Goal: Task Accomplishment & Management: Manage account settings

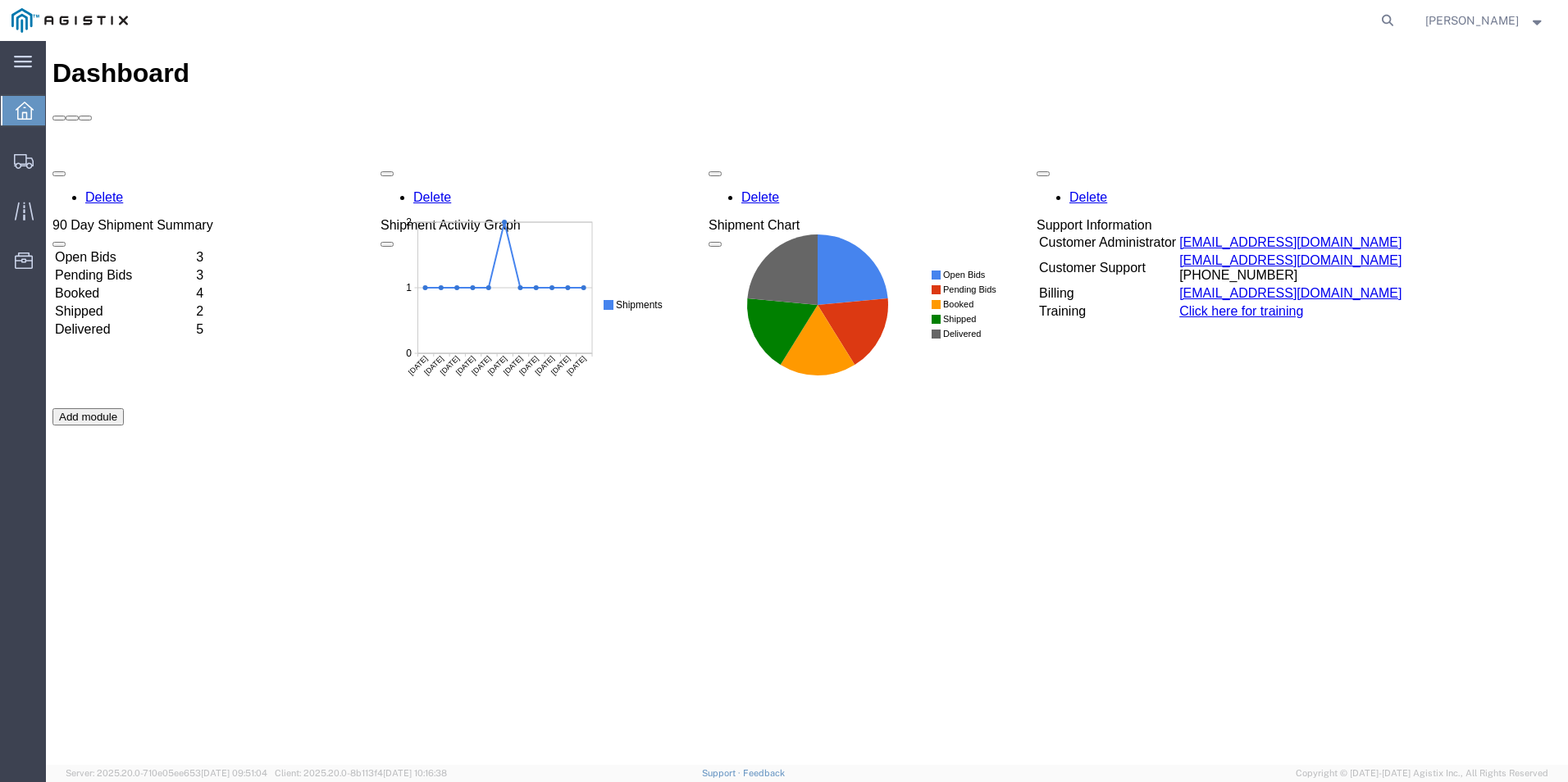
drag, startPoint x: 1398, startPoint y: 23, endPoint x: 1378, endPoint y: 30, distance: 21.2
click at [1398, 23] on icon at bounding box center [1388, 21] width 23 height 23
click at [1200, 12] on input "search" at bounding box center [1126, 21] width 499 height 39
paste input "56934231"
type input "56934231"
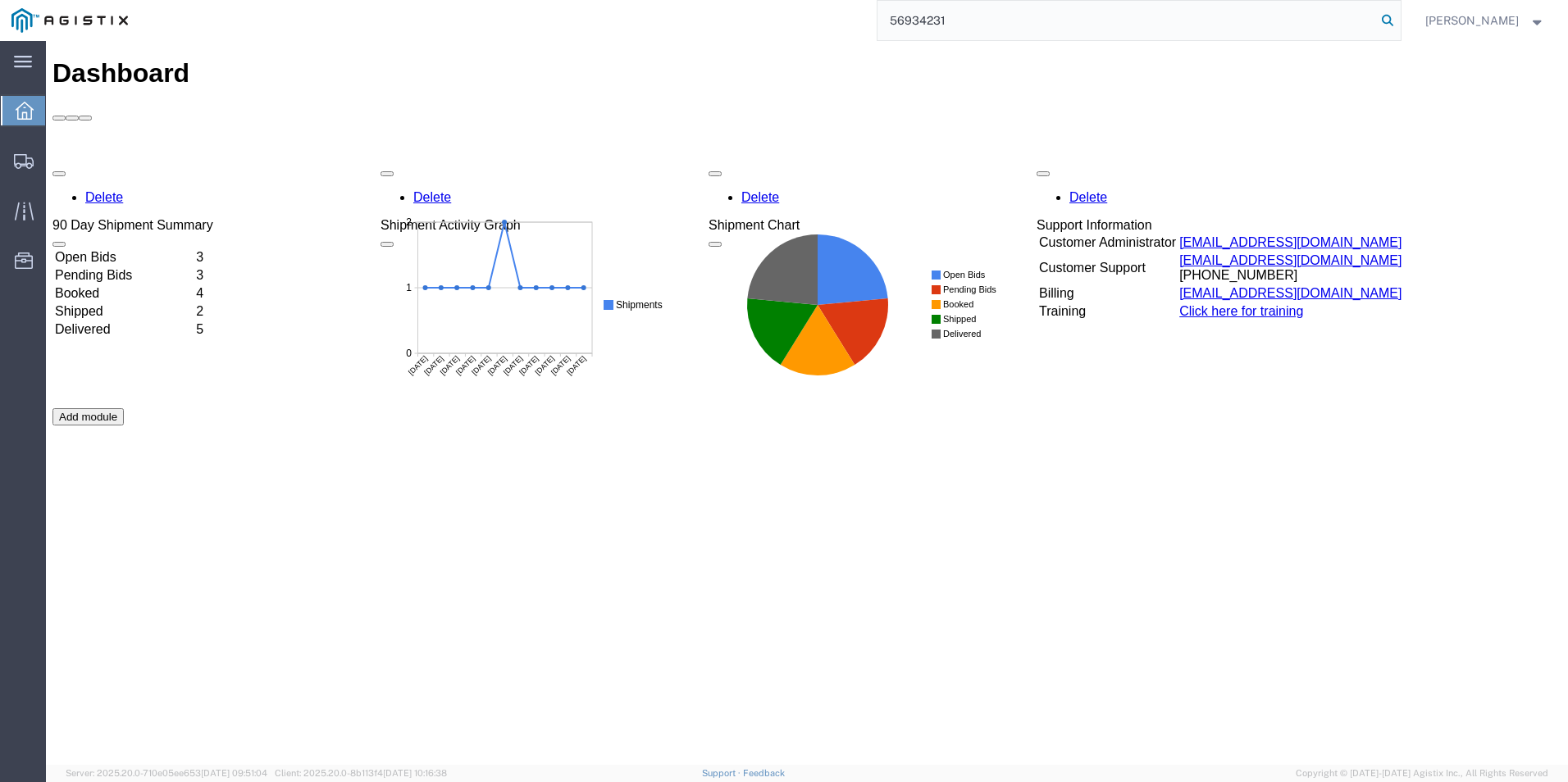
click at [1400, 22] on icon at bounding box center [1388, 21] width 23 height 23
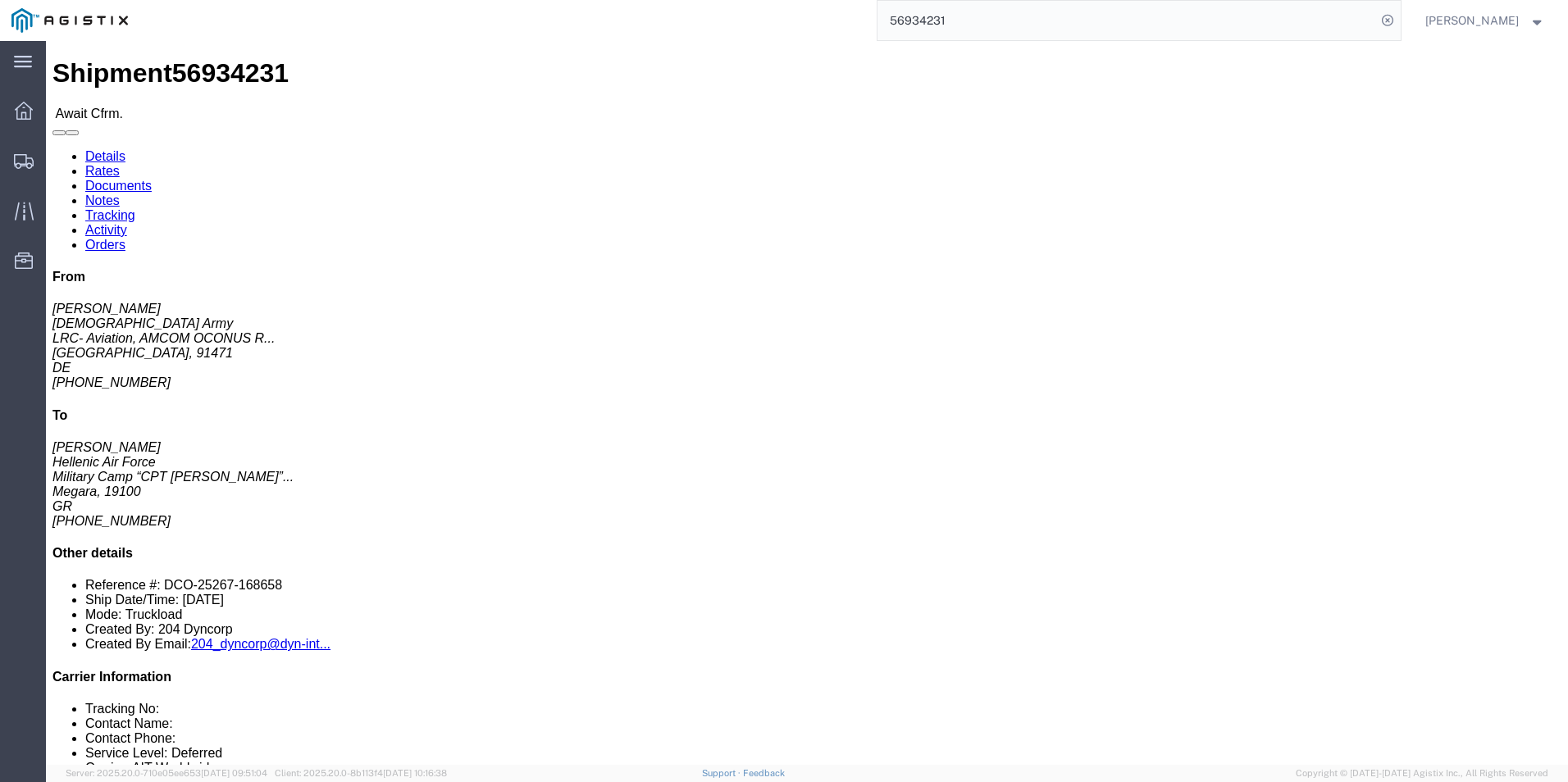
click link "Confirm"
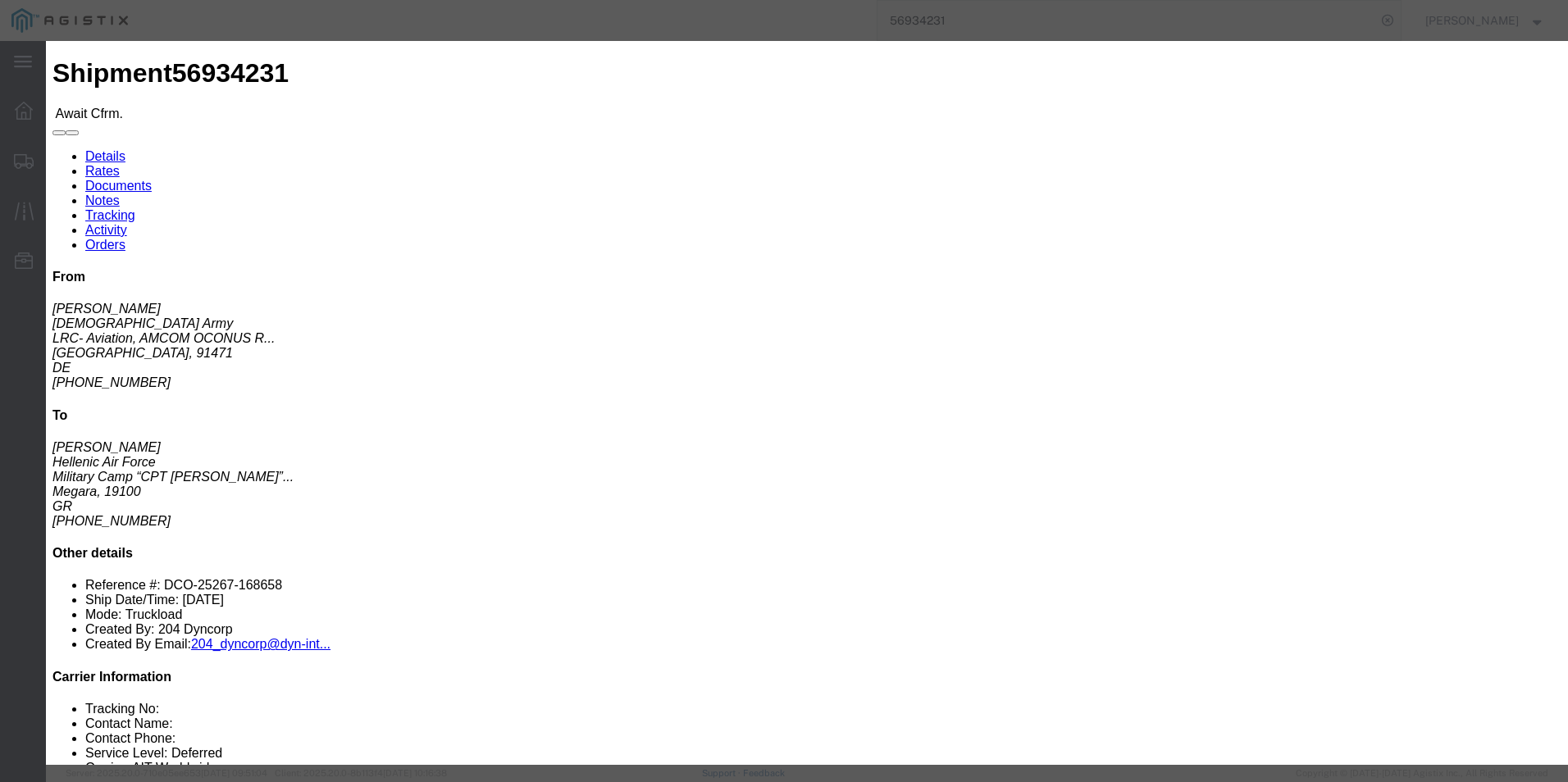
click input "text"
paste input "S02474007"
type input "S02474007"
type input "[PERSON_NAME]"
type input "8178098627"
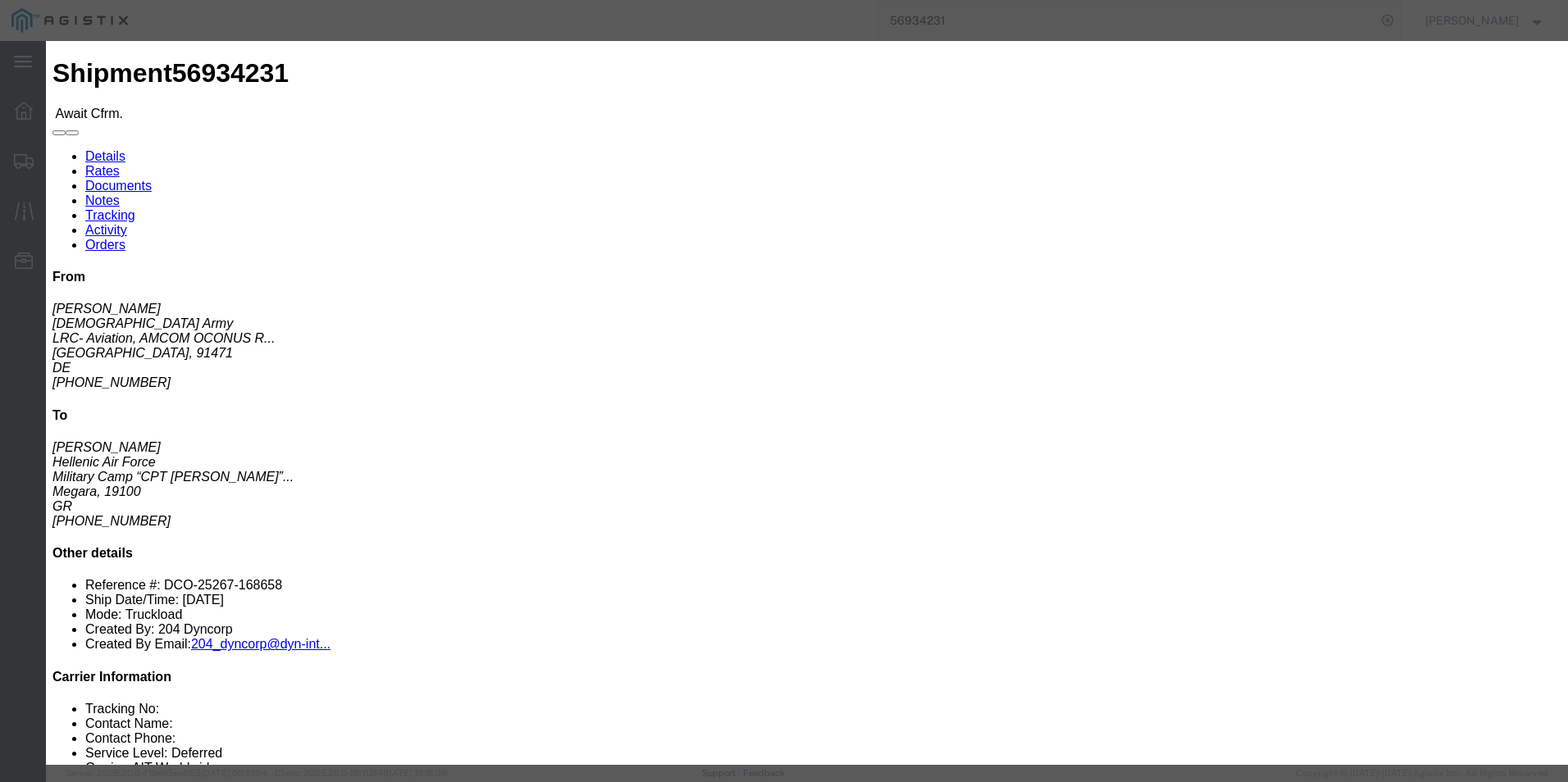
click div "Confirmation Details Use my profile Bill of Lading Number S02474007 Person Moni…"
click button "Submit"
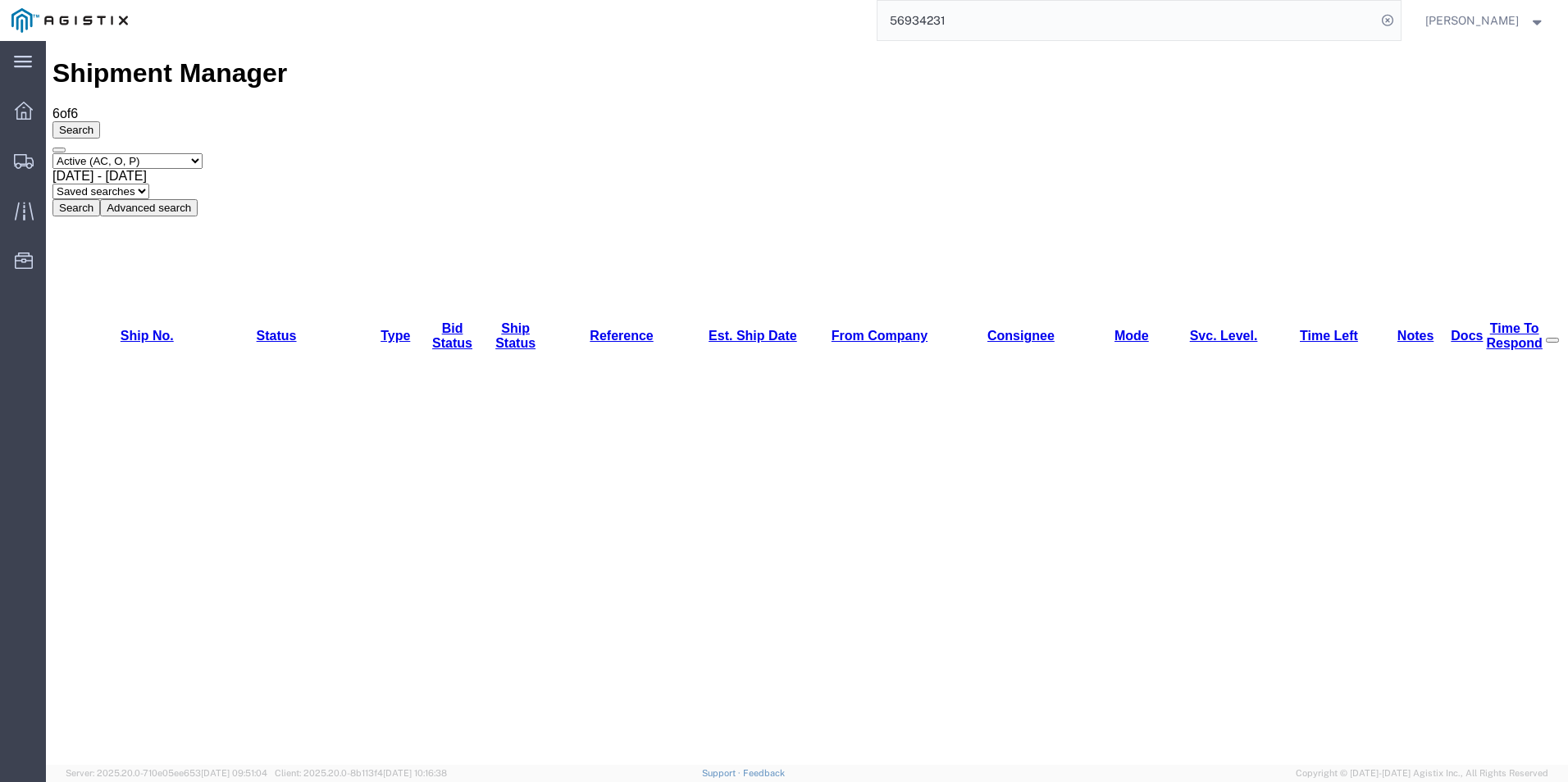
click at [1303, 26] on input "56934231" at bounding box center [1126, 21] width 499 height 39
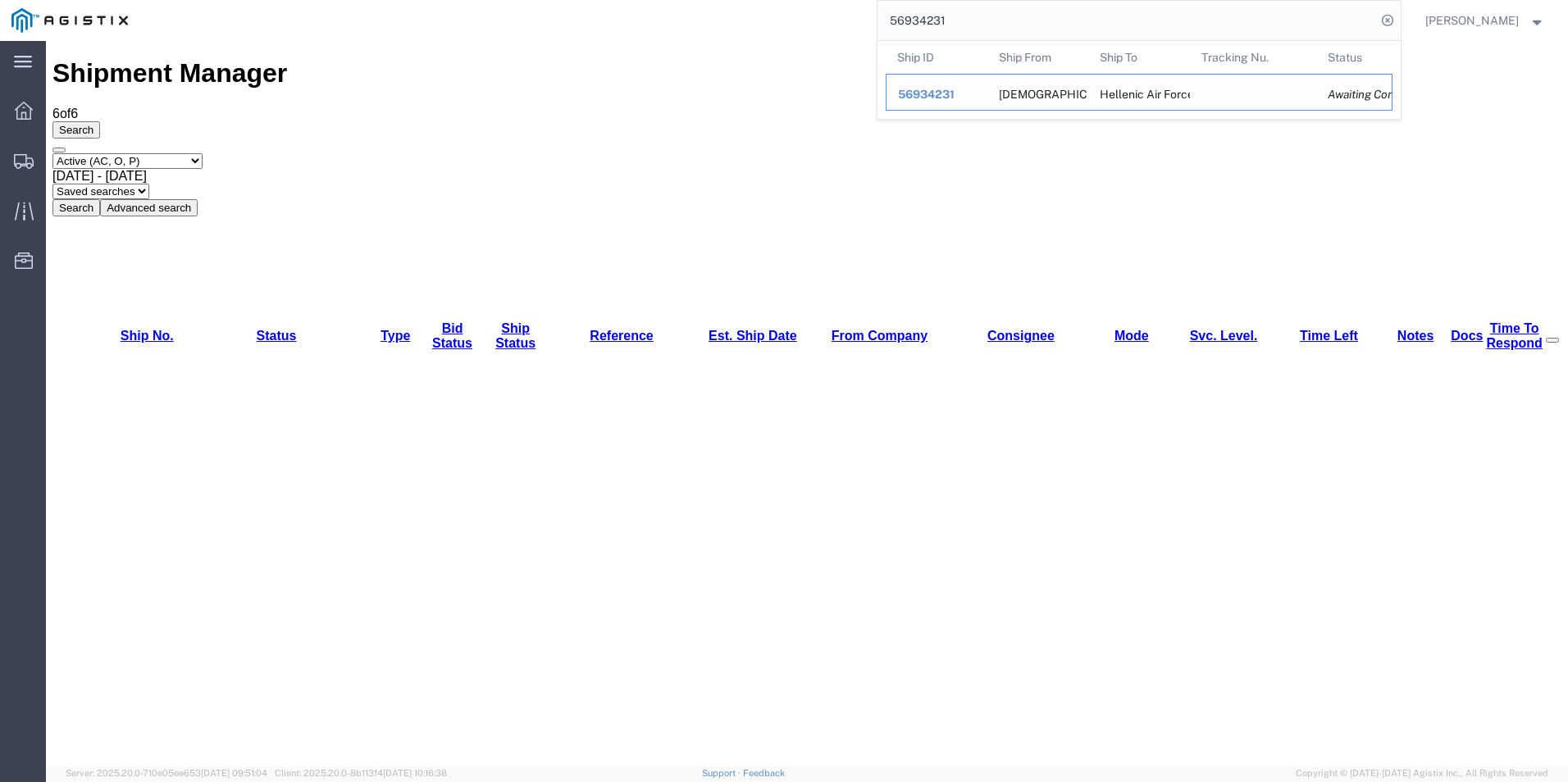
drag, startPoint x: 945, startPoint y: 92, endPoint x: 899, endPoint y: 51, distance: 61.6
click at [945, 92] on span "56934231" at bounding box center [926, 94] width 56 height 13
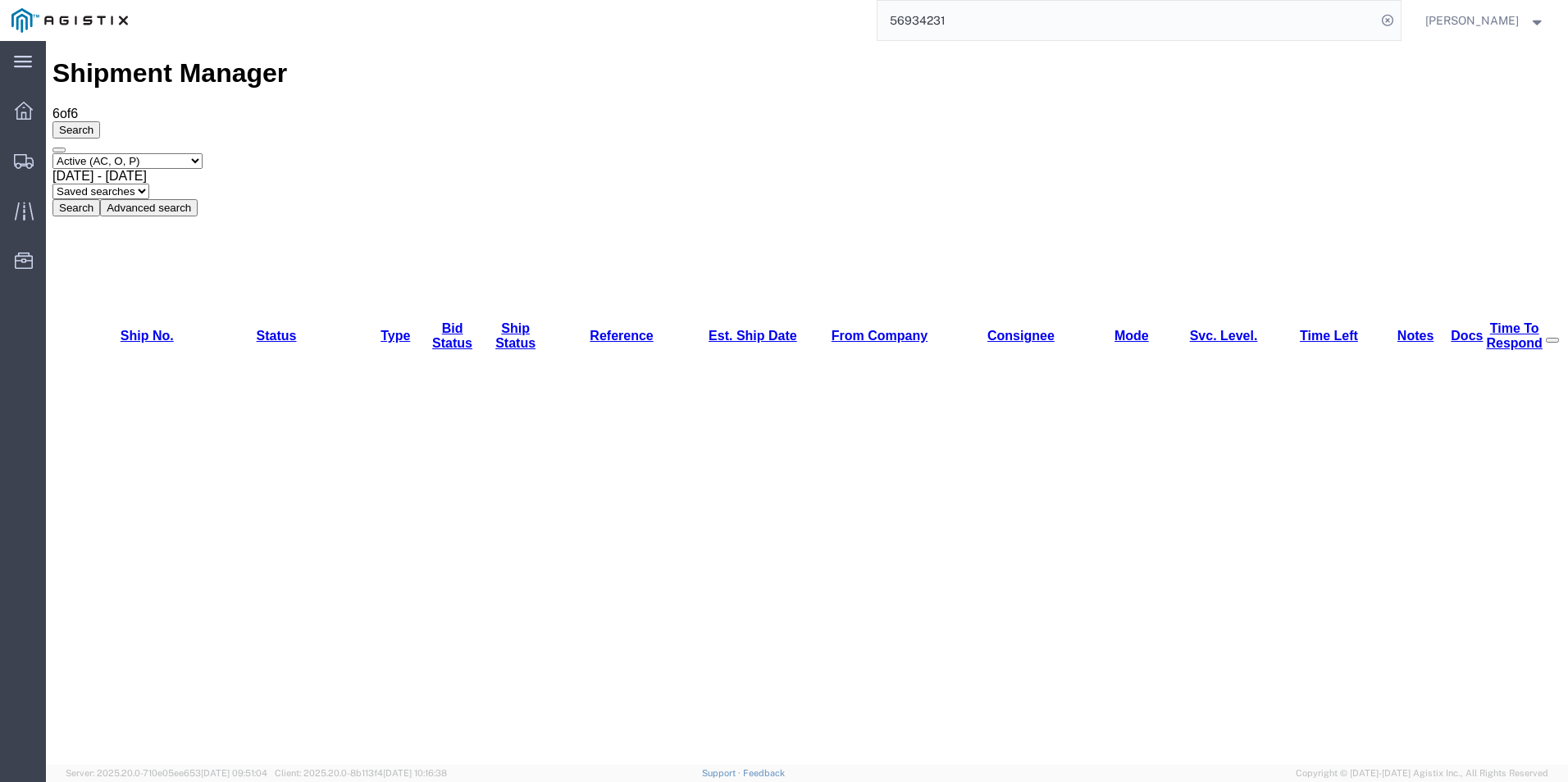
click at [942, 20] on input "56934231" at bounding box center [1126, 21] width 499 height 39
click at [30, 100] on div at bounding box center [23, 110] width 46 height 33
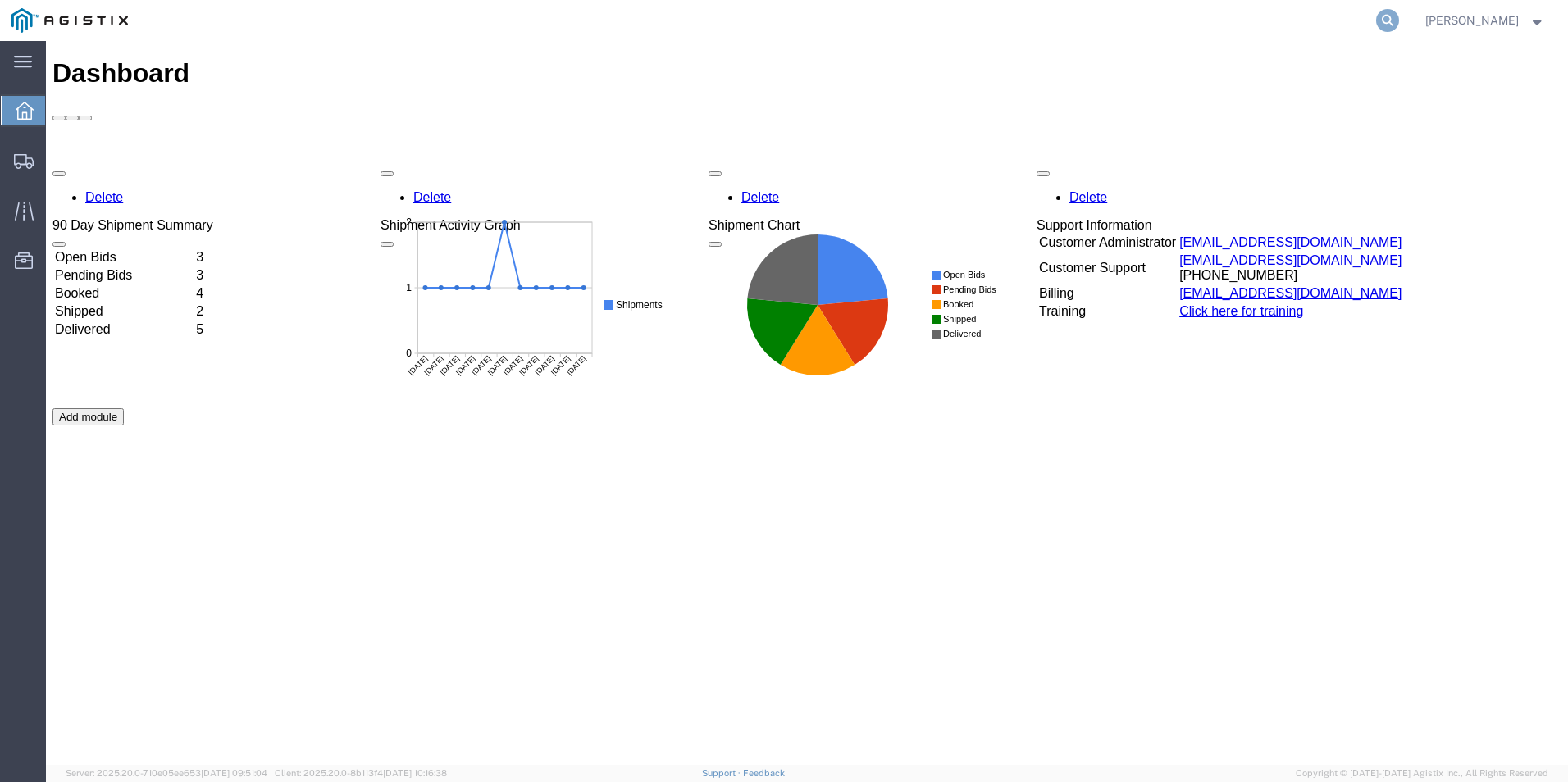
click at [1397, 14] on icon at bounding box center [1388, 21] width 23 height 23
click at [1236, 30] on input "search" at bounding box center [1126, 21] width 499 height 39
paste input "56934231"
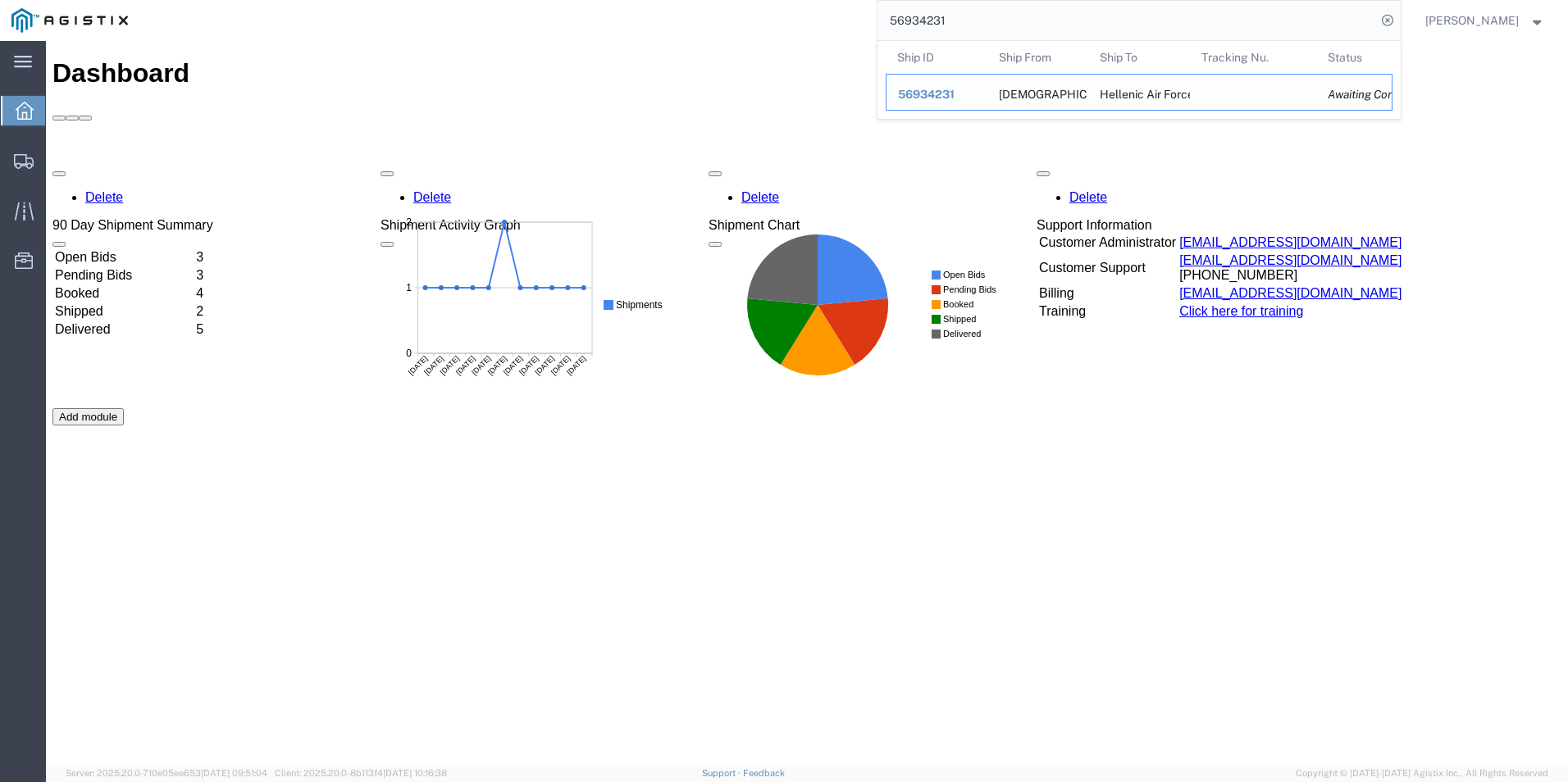
type input "56934231"
drag, startPoint x: 941, startPoint y: 97, endPoint x: 895, endPoint y: 56, distance: 61.6
click at [941, 97] on span "56934231" at bounding box center [926, 94] width 56 height 13
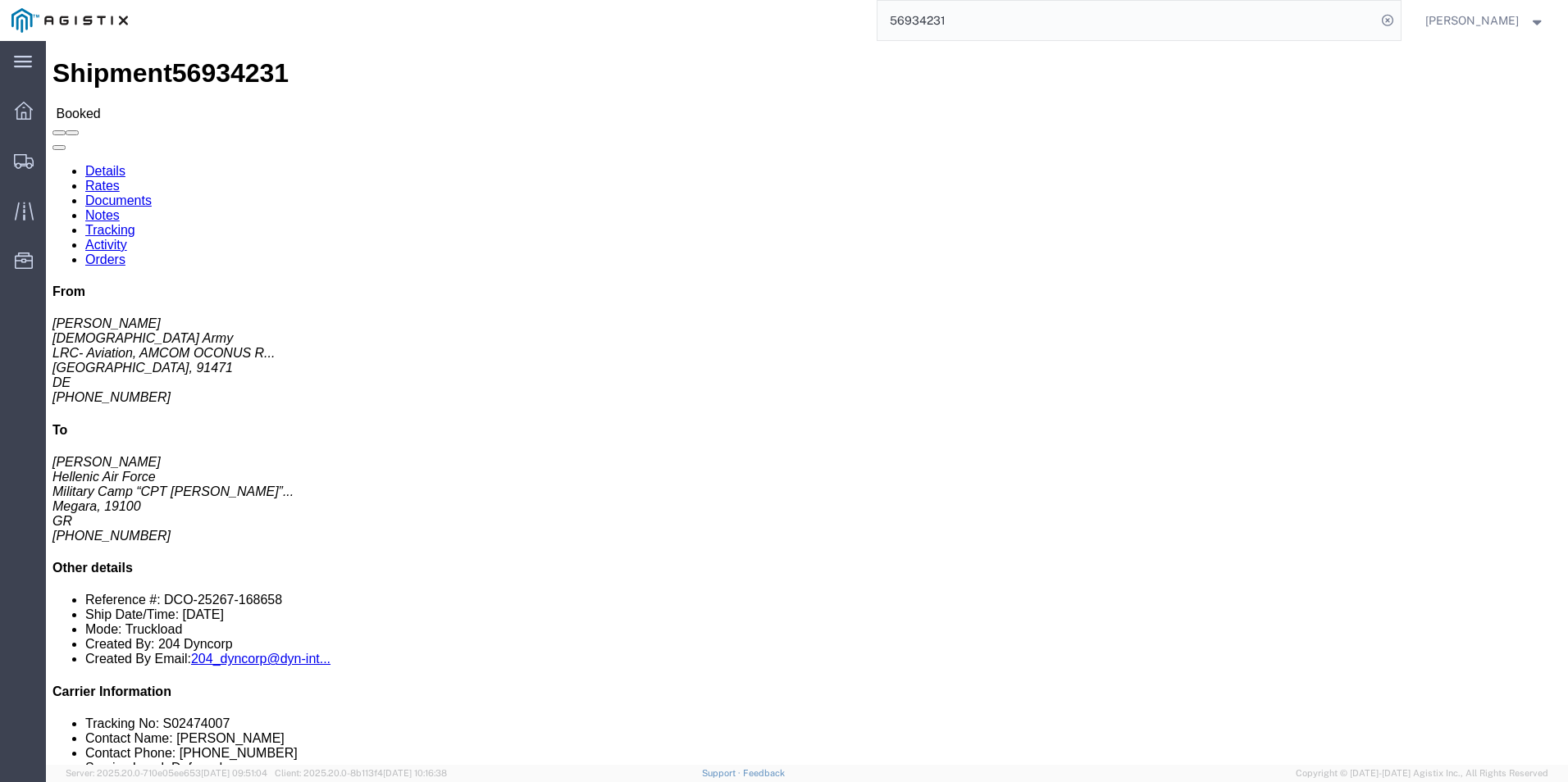
click link "Rates"
